Goal: Book appointment/travel/reservation

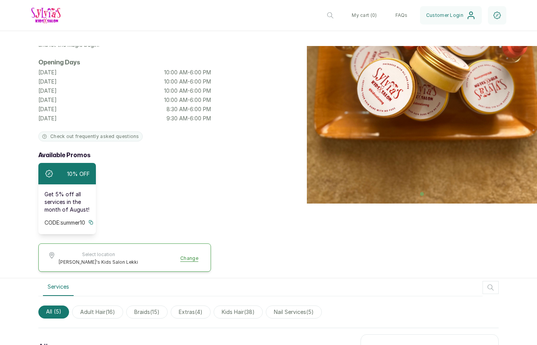
scroll to position [152, 0]
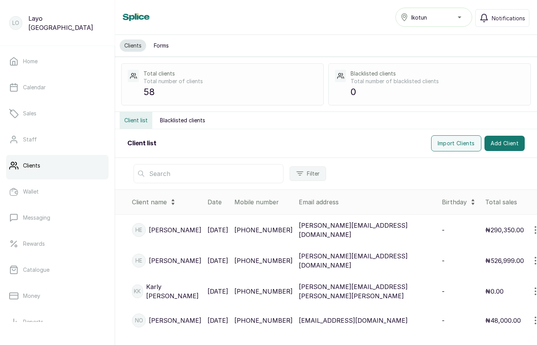
click at [467, 202] on icon at bounding box center [473, 202] width 12 height 12
